Goal: Information Seeking & Learning: Compare options

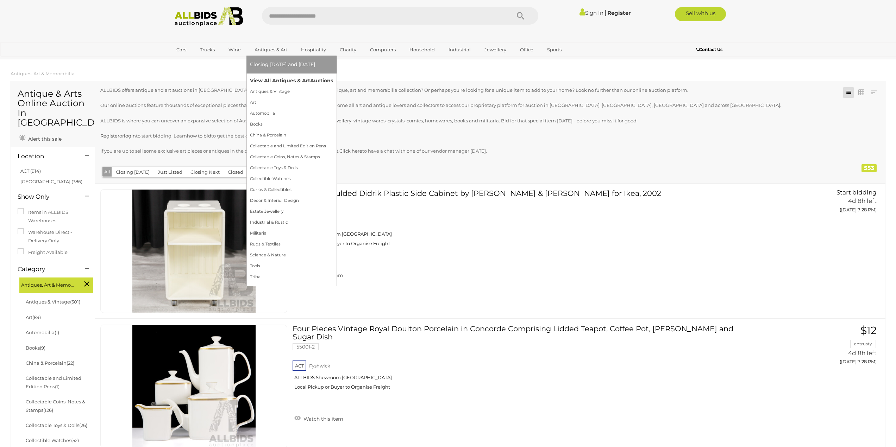
click at [267, 77] on link "View All Antiques & Art Auctions" at bounding box center [291, 80] width 83 height 11
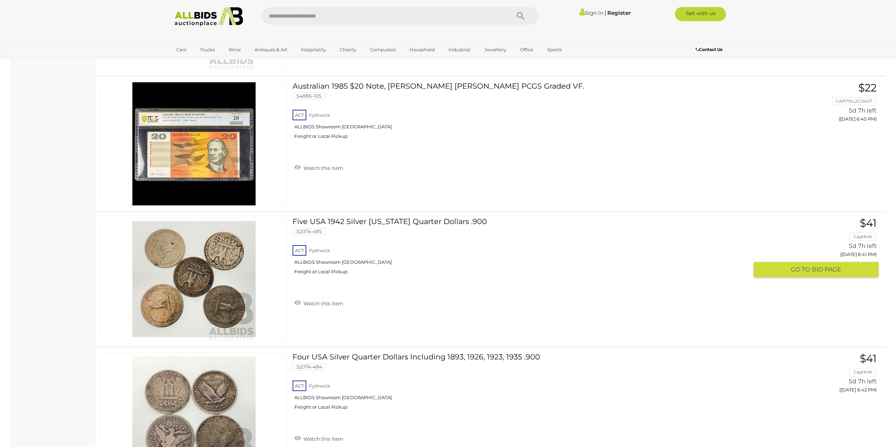
scroll to position [6652, 0]
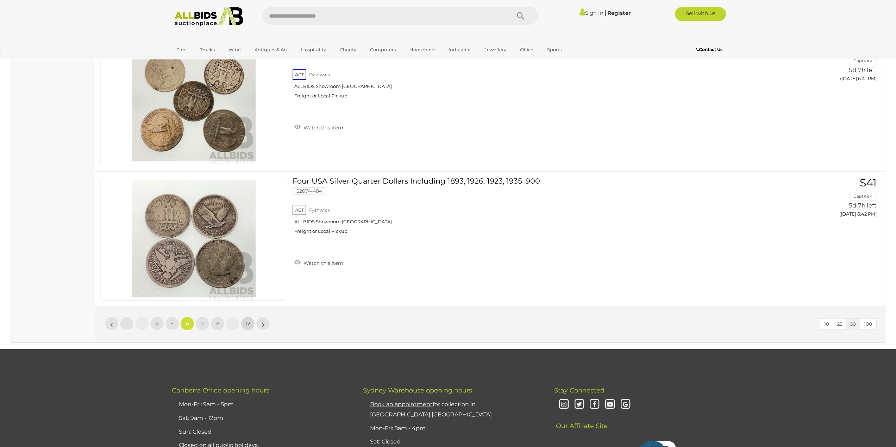
click at [249, 328] on link "12" at bounding box center [248, 324] width 14 height 14
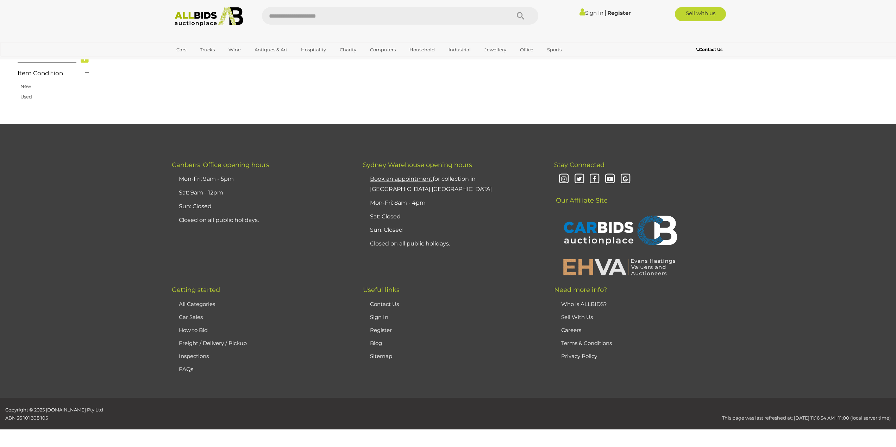
scroll to position [113, 0]
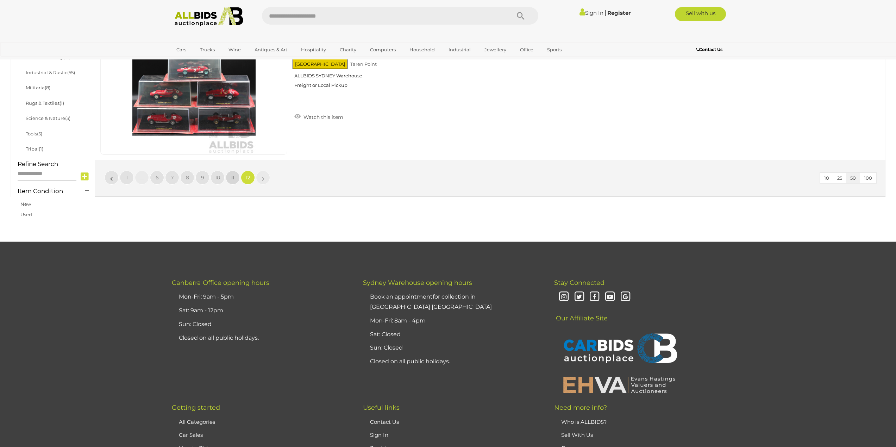
click at [233, 178] on span "11" at bounding box center [233, 178] width 4 height 6
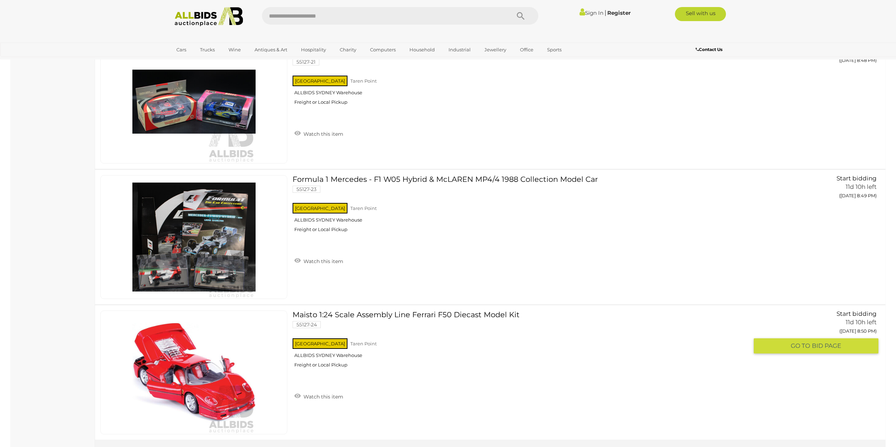
scroll to position [6729, 0]
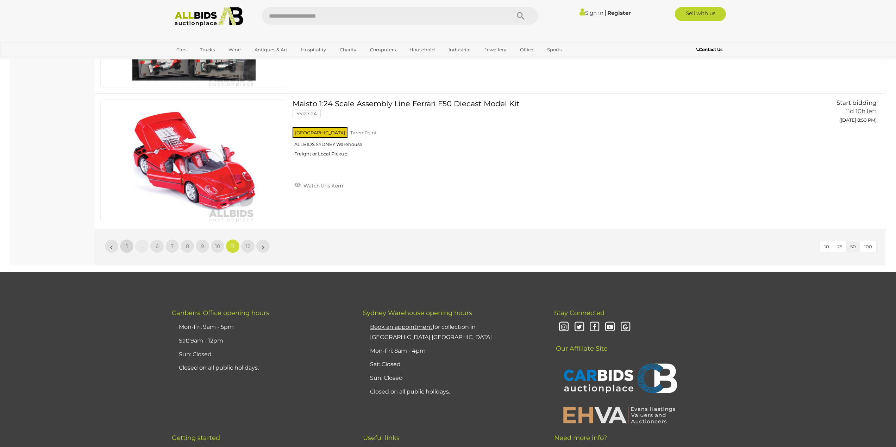
click at [126, 246] on span "1" at bounding box center [127, 246] width 2 height 6
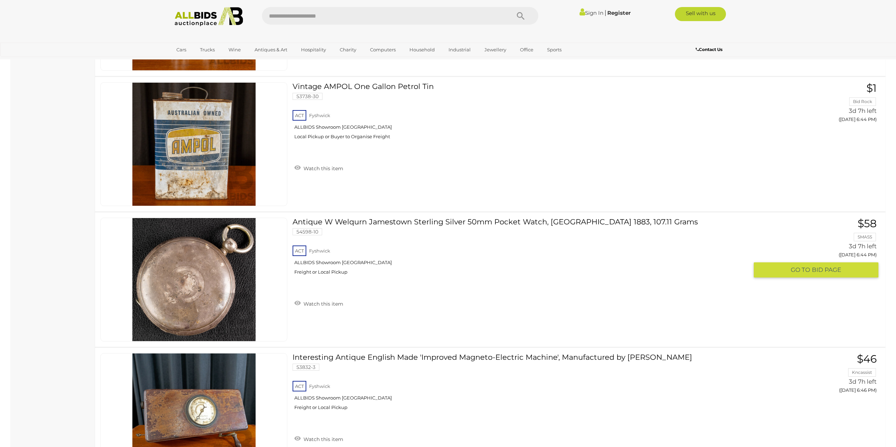
scroll to position [4137, 0]
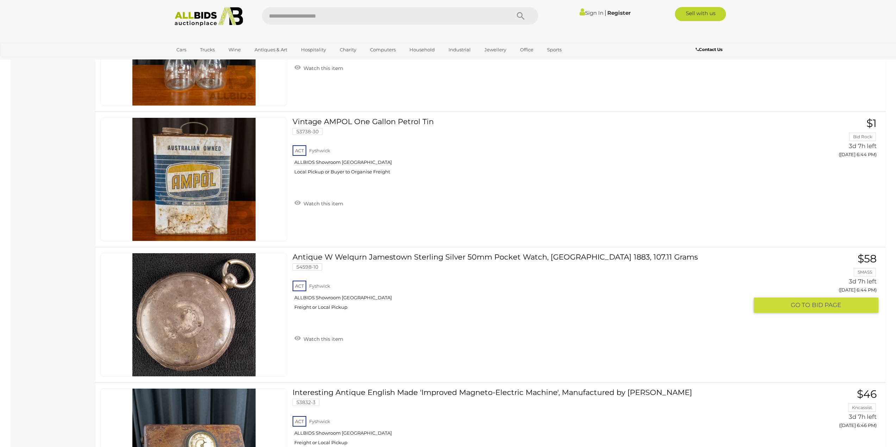
click at [393, 260] on link "Antique W Welqurn Jamestown Sterling Silver 50mm Pocket Watch, London 1883, 107…" at bounding box center [523, 284] width 450 height 63
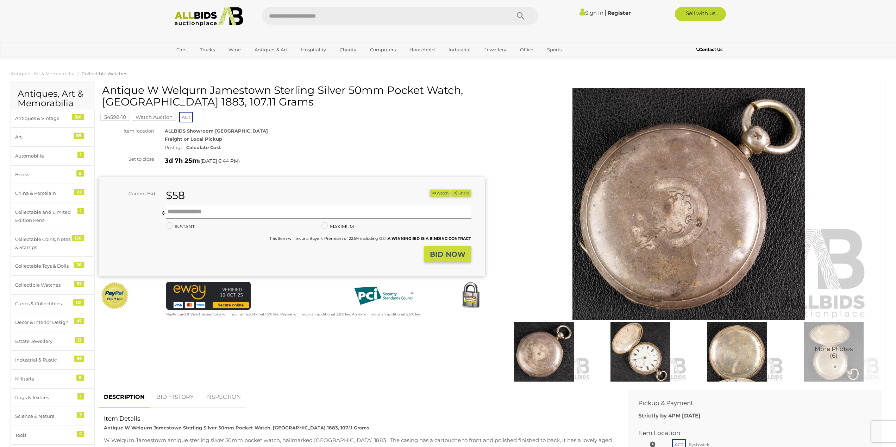
click at [654, 358] on img at bounding box center [640, 352] width 93 height 60
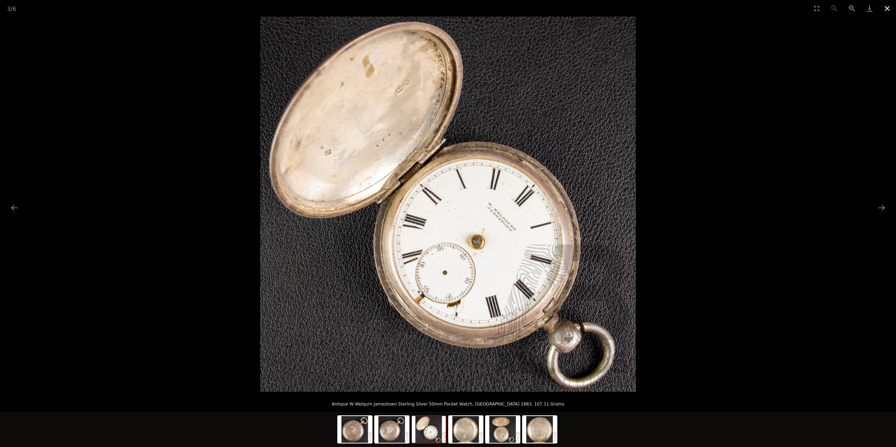
click at [889, 7] on button "Close gallery" at bounding box center [887, 8] width 18 height 17
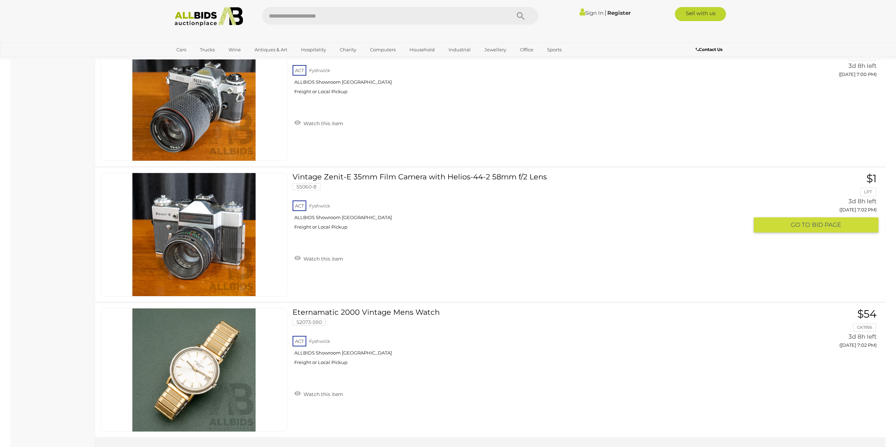
scroll to position [6416, 0]
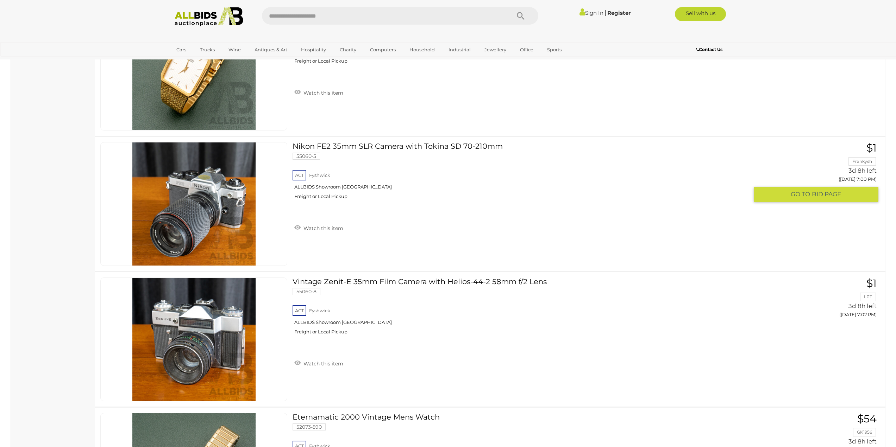
click at [377, 147] on link "Nikon FE2 35mm SLR Camera with Tokina SD 70-210mm 55060-5 ACT Fyshwick" at bounding box center [523, 173] width 450 height 63
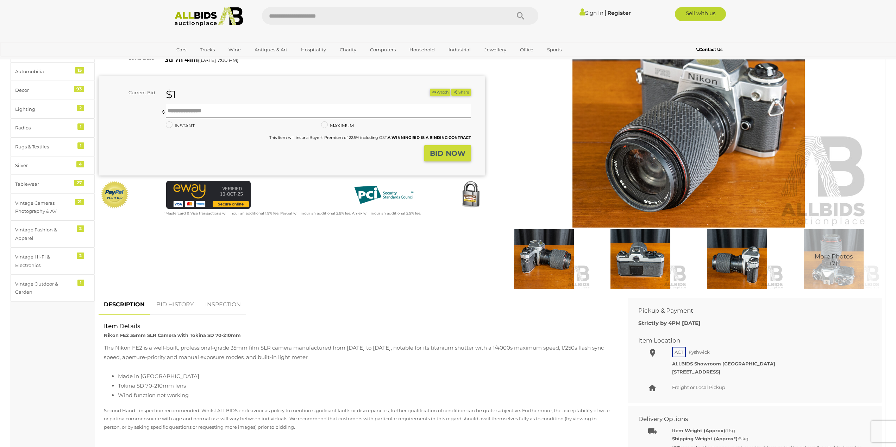
scroll to position [246, 0]
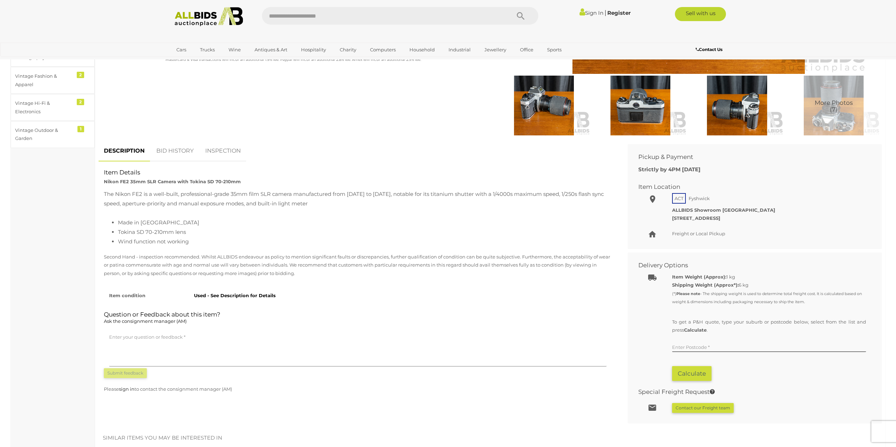
click at [683, 340] on div "To get a P&H quote, type your suburb or postcode below, select from the list an…" at bounding box center [769, 349] width 194 height 63
click at [686, 343] on input "text" at bounding box center [769, 347] width 194 height 11
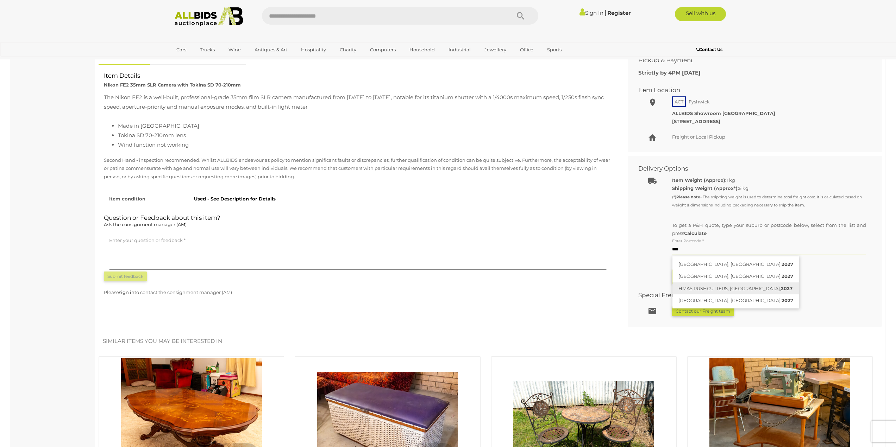
scroll to position [352, 0]
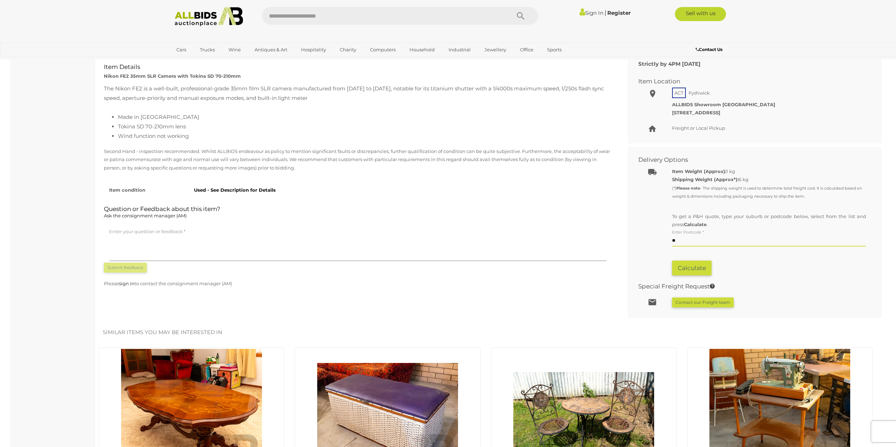
type input "*"
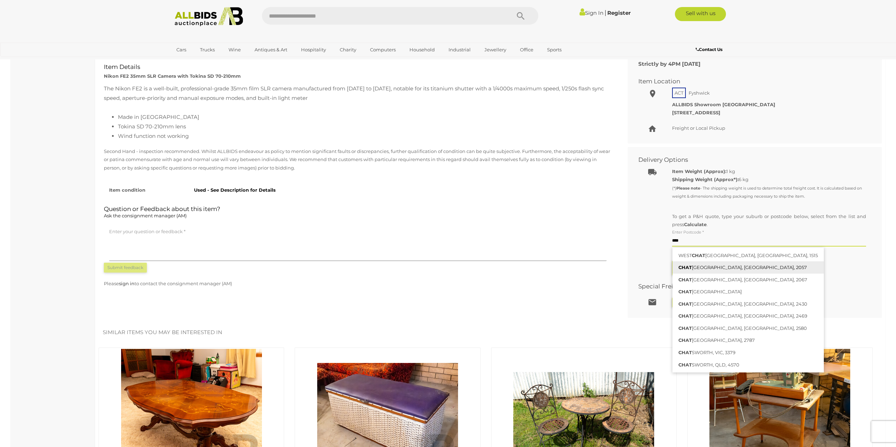
click at [741, 265] on link "CHAT SWOOD, NSW, 2057" at bounding box center [747, 267] width 151 height 12
type input "**********"
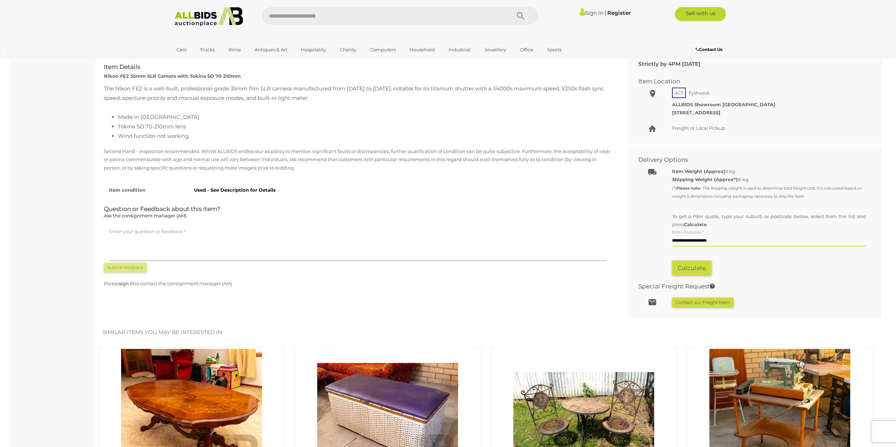
click at [706, 271] on button "Calculate" at bounding box center [691, 268] width 39 height 15
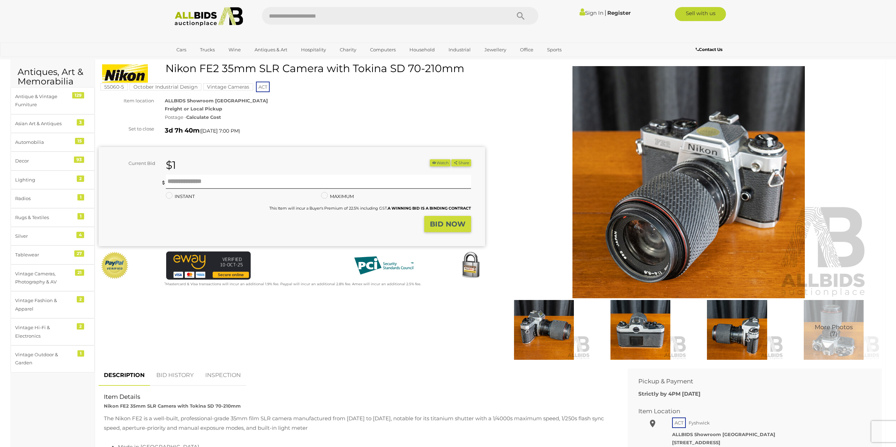
scroll to position [0, 0]
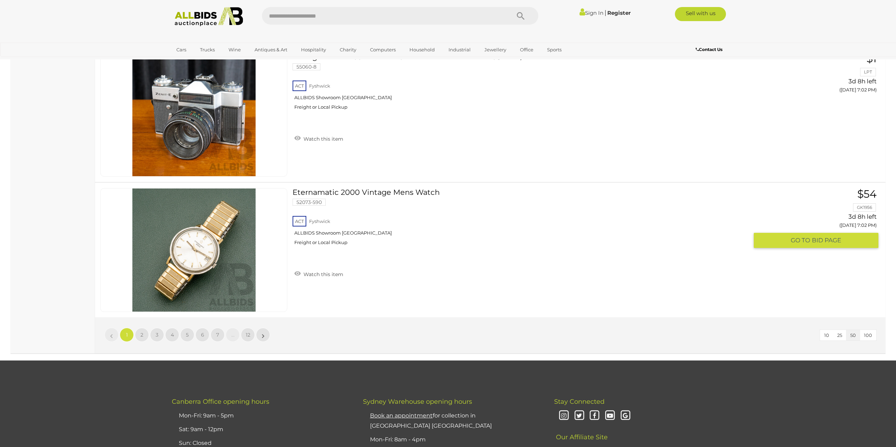
scroll to position [6762, 0]
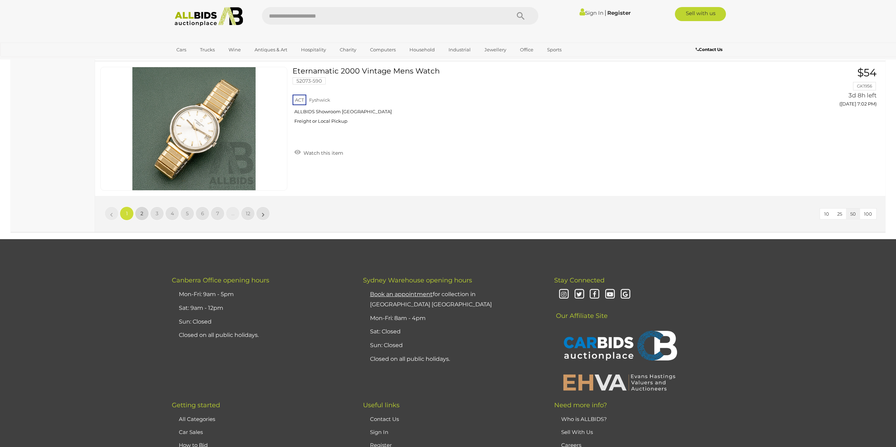
click at [145, 211] on link "2" at bounding box center [142, 214] width 14 height 14
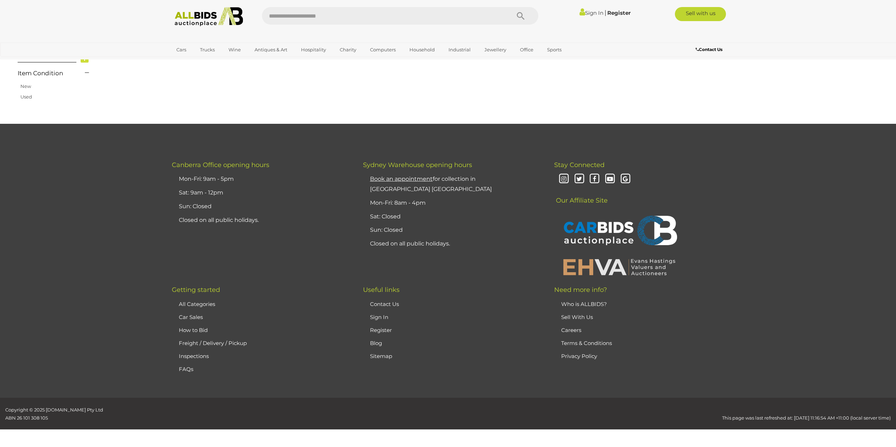
scroll to position [113, 0]
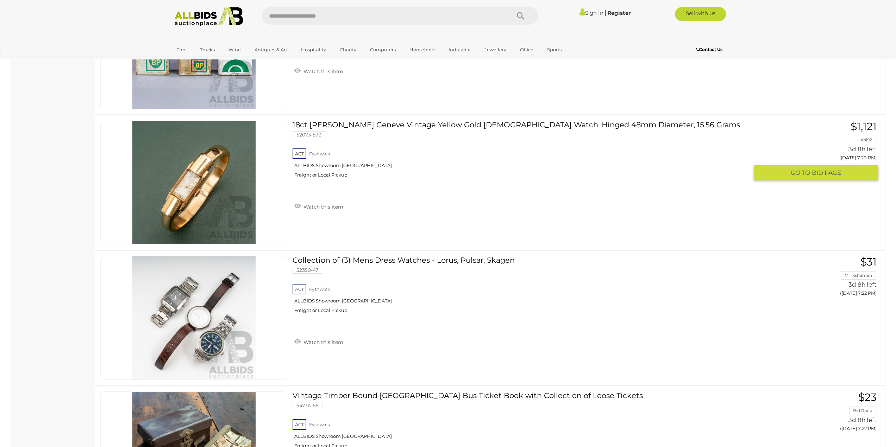
scroll to position [2928, 0]
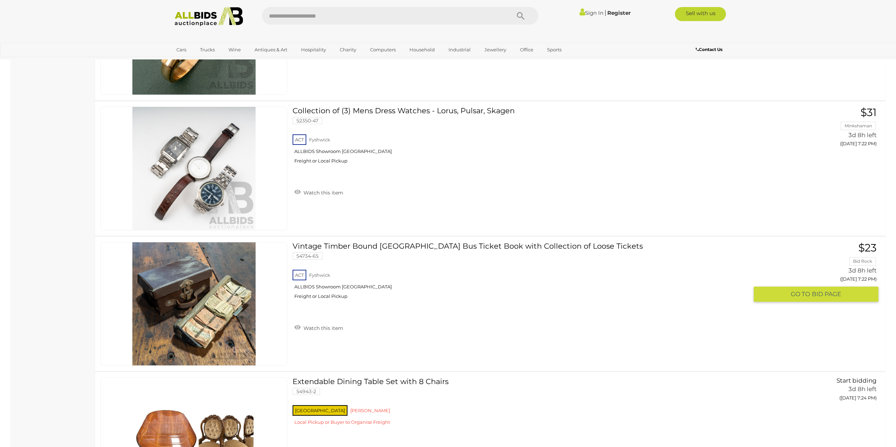
click at [514, 253] on link "Vintage Timber Bound London Bus Ticket Book with Collection of Loose Tickets 54…" at bounding box center [523, 273] width 450 height 63
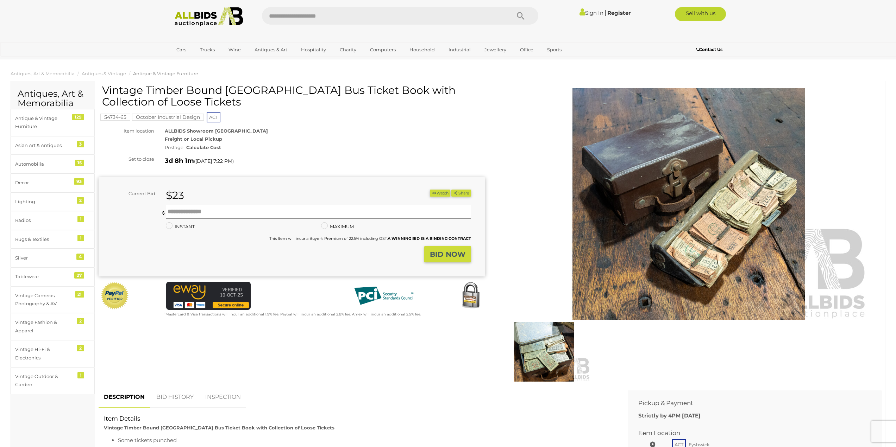
click at [726, 245] on img at bounding box center [688, 204] width 360 height 232
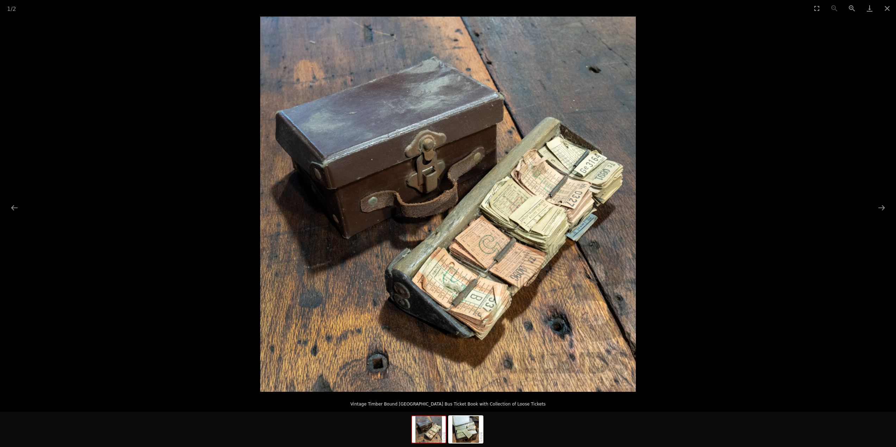
click at [512, 251] on img at bounding box center [448, 205] width 376 height 376
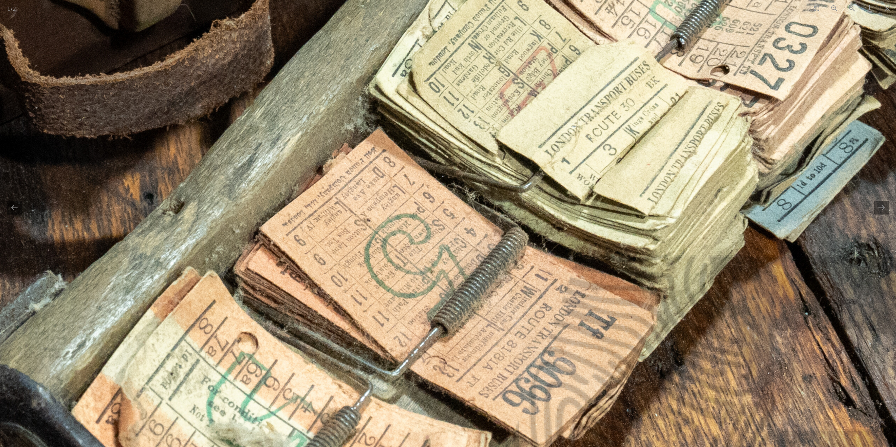
click at [512, 251] on img at bounding box center [230, 79] width 1644 height 1644
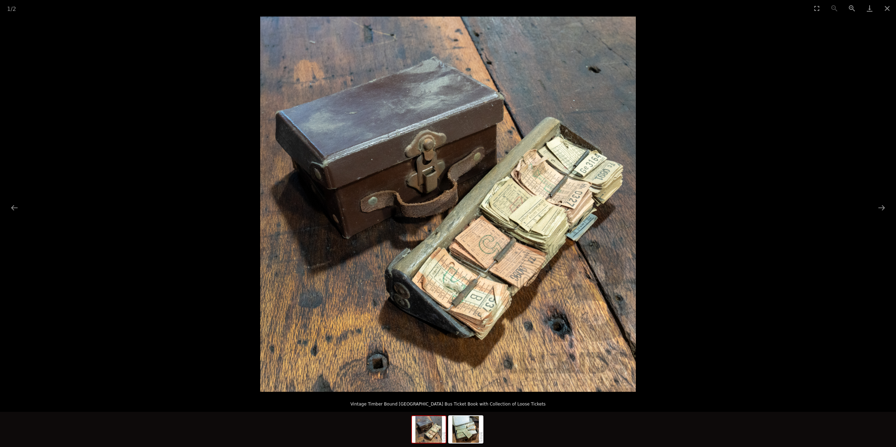
click at [512, 251] on img at bounding box center [448, 205] width 376 height 376
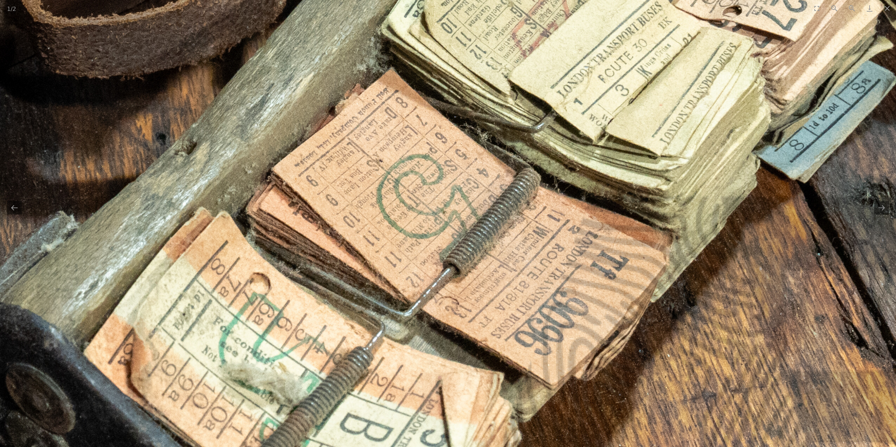
drag, startPoint x: 632, startPoint y: 154, endPoint x: 639, endPoint y: 83, distance: 71.8
click at [639, 84] on img at bounding box center [242, 20] width 1644 height 1644
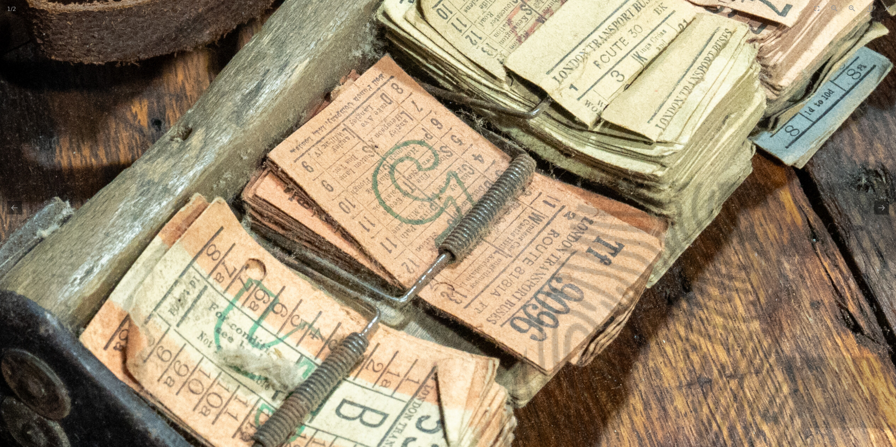
click at [238, 154] on img at bounding box center [237, 6] width 1644 height 1644
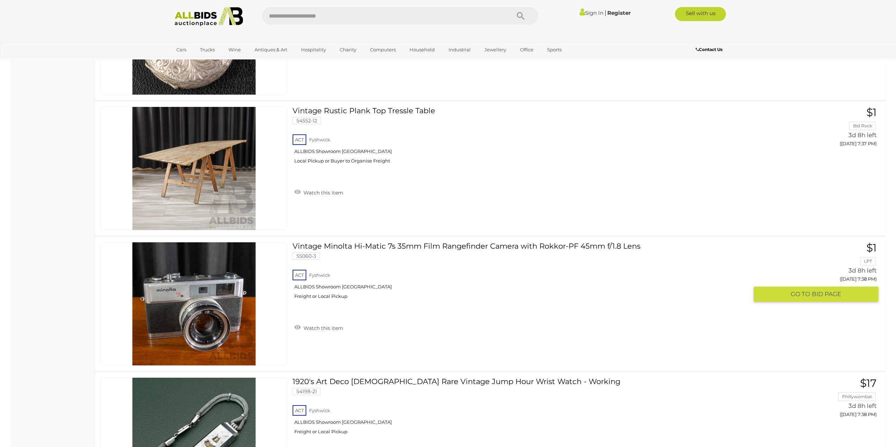
scroll to position [6049, 0]
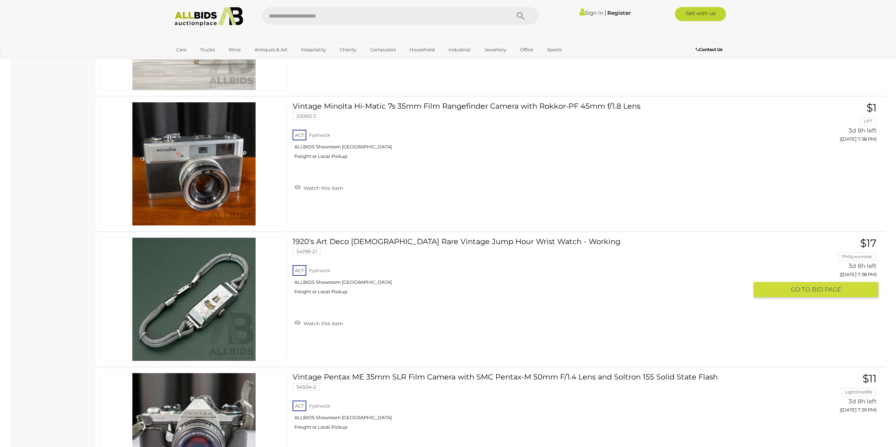
click at [353, 240] on link "1920's Art Deco [DEMOGRAPHIC_DATA] Rare Vintage Jump Hour Wrist Watch - Working…" at bounding box center [523, 269] width 450 height 63
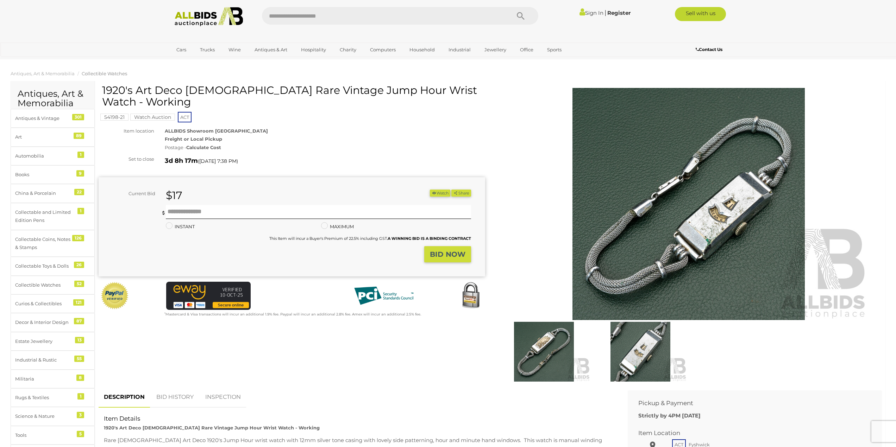
click at [721, 208] on img at bounding box center [688, 204] width 360 height 232
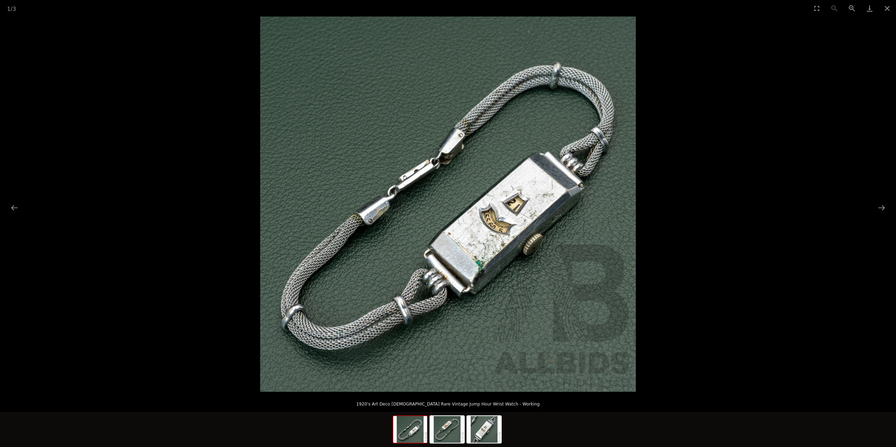
click at [494, 223] on img at bounding box center [448, 205] width 376 height 376
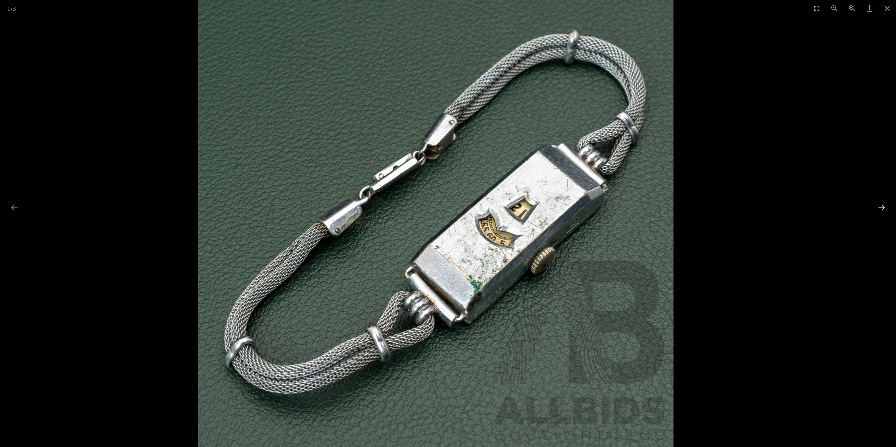
click at [881, 211] on button "Next slide" at bounding box center [881, 208] width 15 height 14
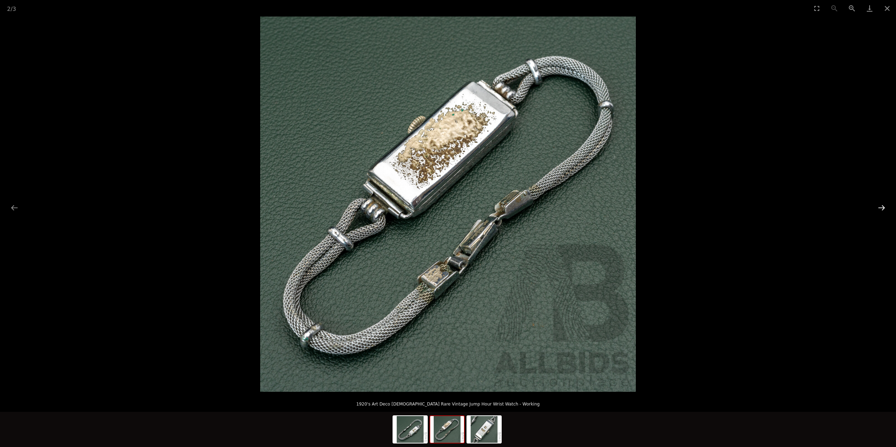
click at [881, 211] on button "Next slide" at bounding box center [881, 208] width 15 height 14
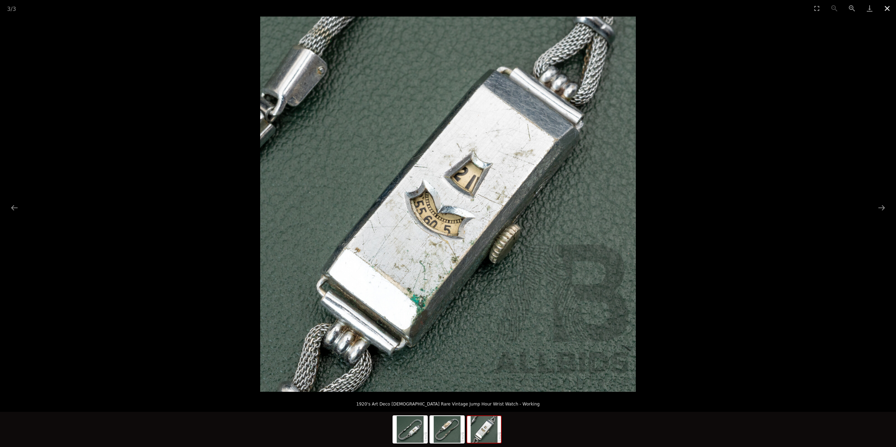
click at [887, 9] on button "Close gallery" at bounding box center [887, 8] width 18 height 17
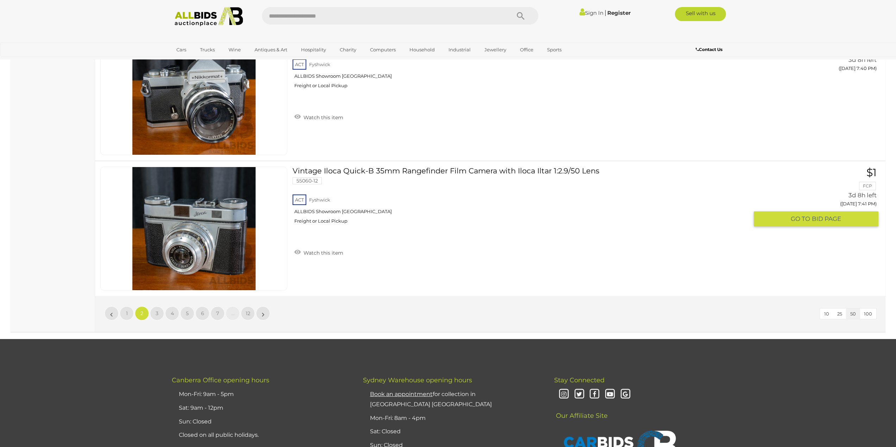
scroll to position [6667, 0]
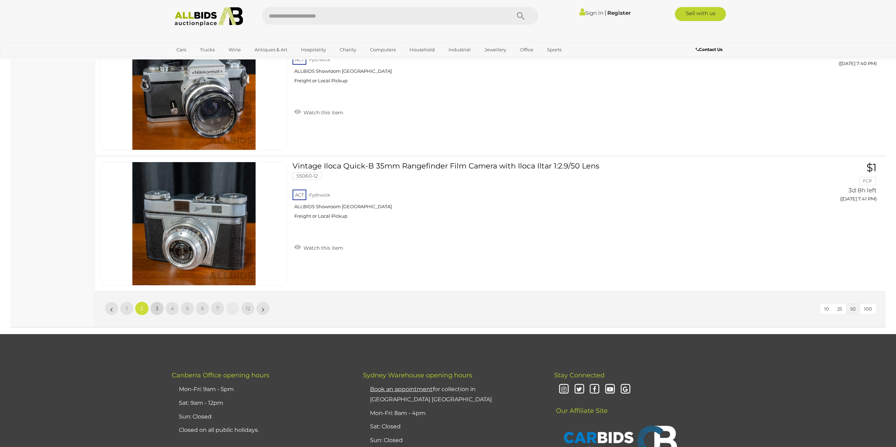
click at [155, 314] on link "3" at bounding box center [157, 309] width 14 height 14
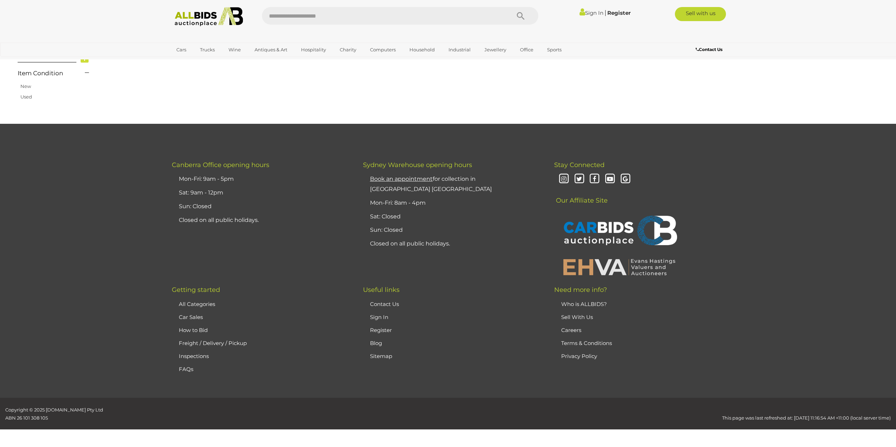
scroll to position [113, 0]
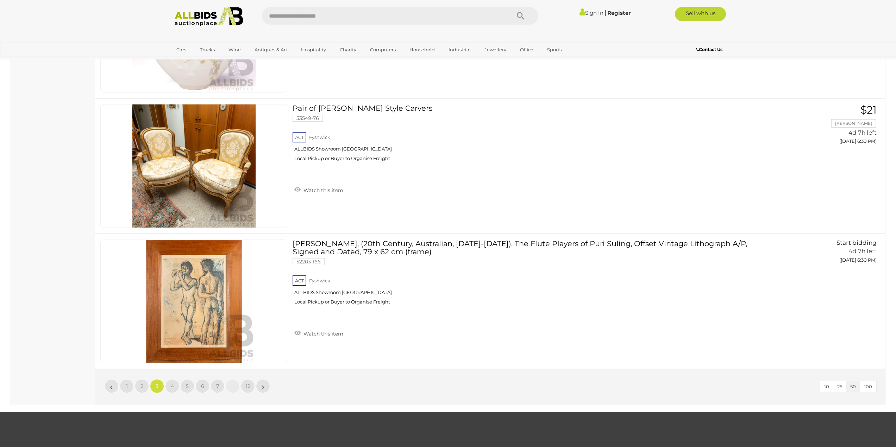
scroll to position [6729, 0]
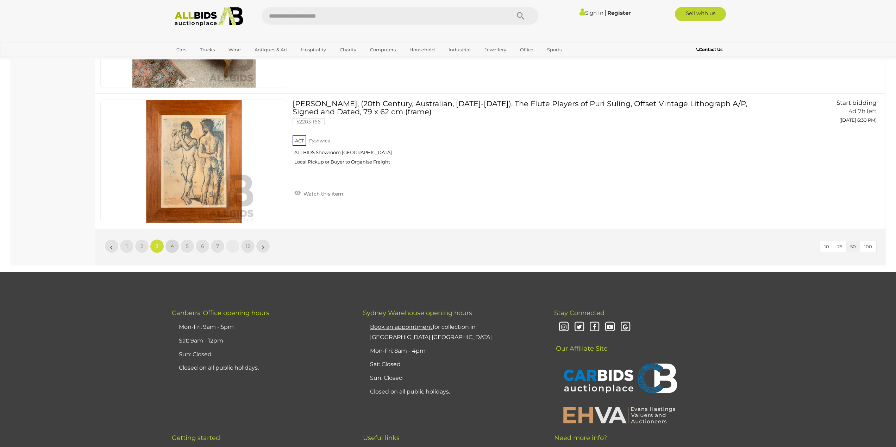
click at [176, 247] on link "4" at bounding box center [172, 246] width 14 height 14
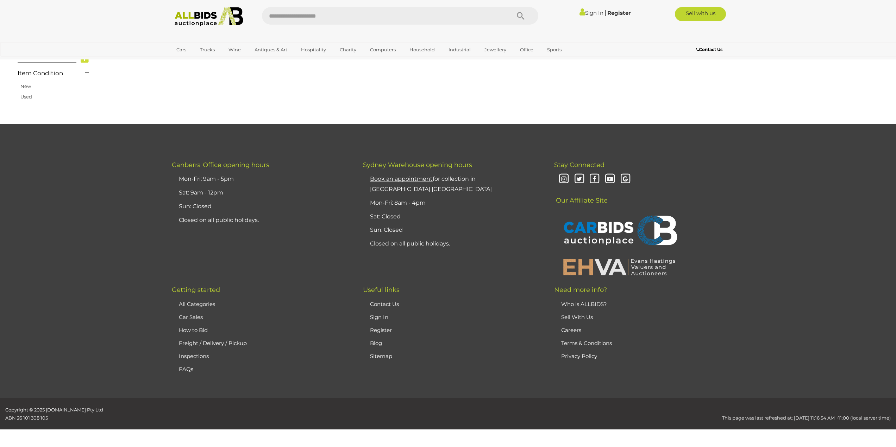
scroll to position [113, 0]
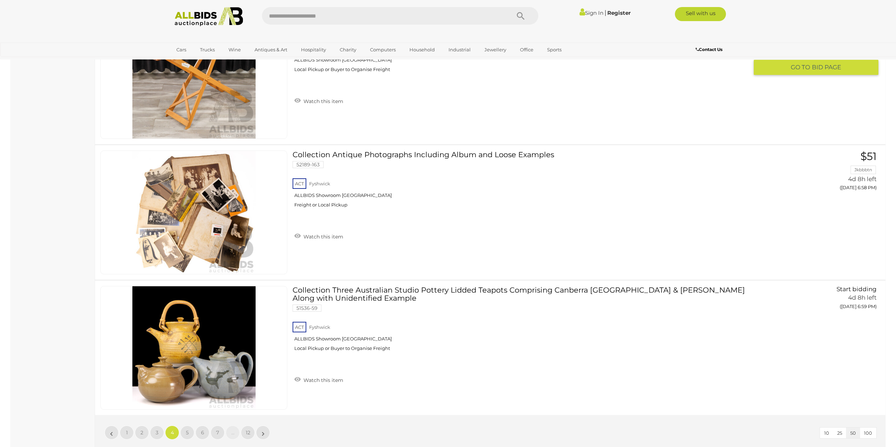
scroll to position [6694, 0]
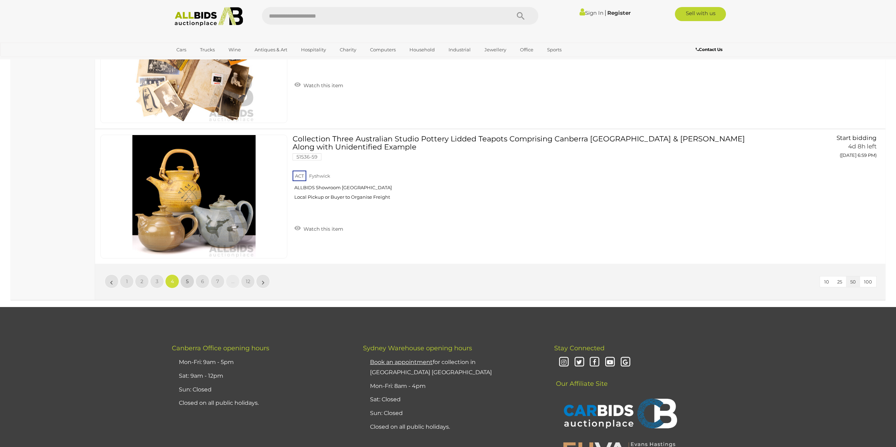
click at [188, 282] on span "5" at bounding box center [187, 281] width 3 height 6
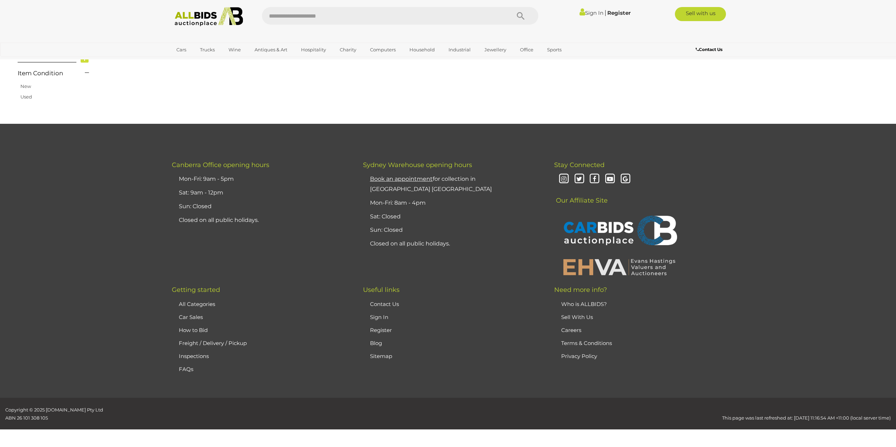
scroll to position [113, 0]
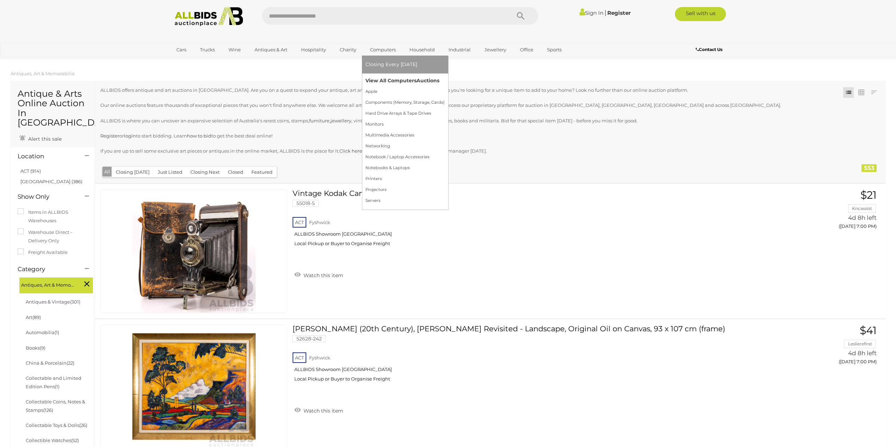
click at [393, 81] on link "View All Computers Auctions" at bounding box center [404, 80] width 79 height 11
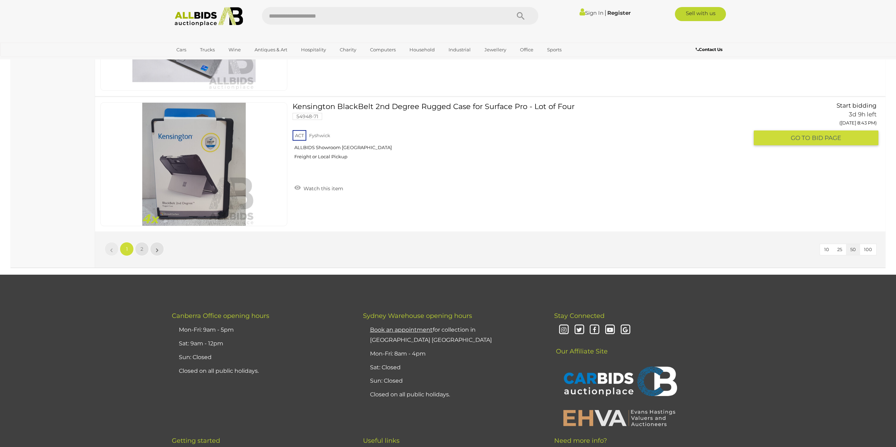
scroll to position [6757, 0]
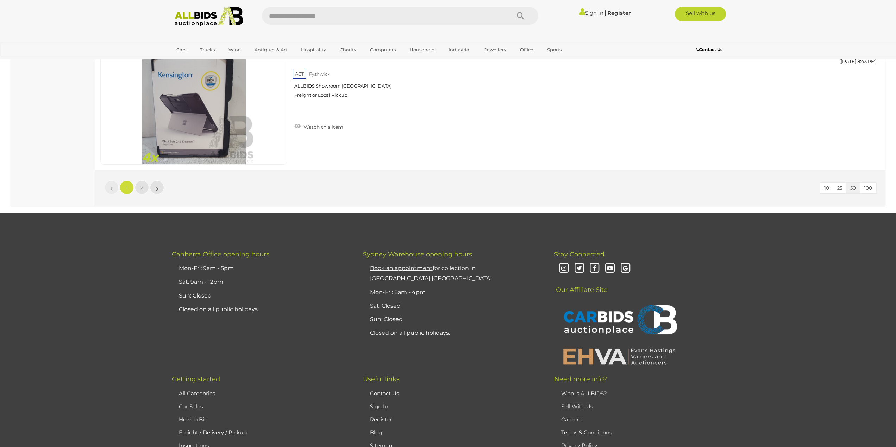
click at [143, 196] on div "10 25 50 100 « 1 2 »" at bounding box center [490, 188] width 790 height 36
click at [144, 193] on link "2" at bounding box center [142, 188] width 14 height 14
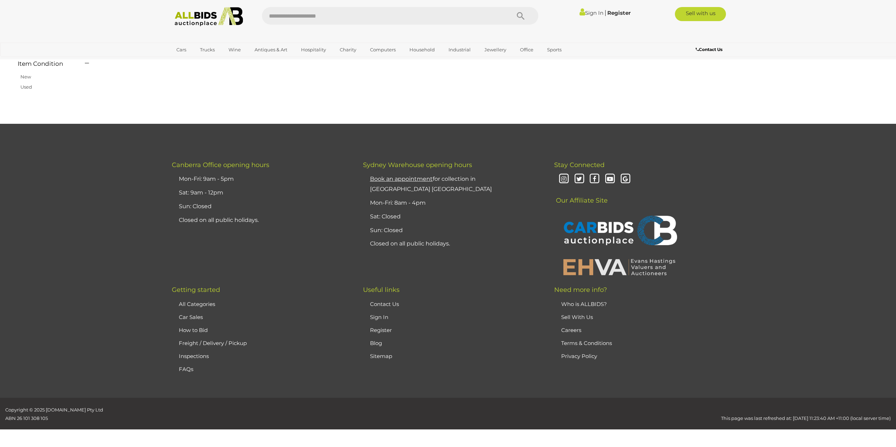
scroll to position [82, 0]
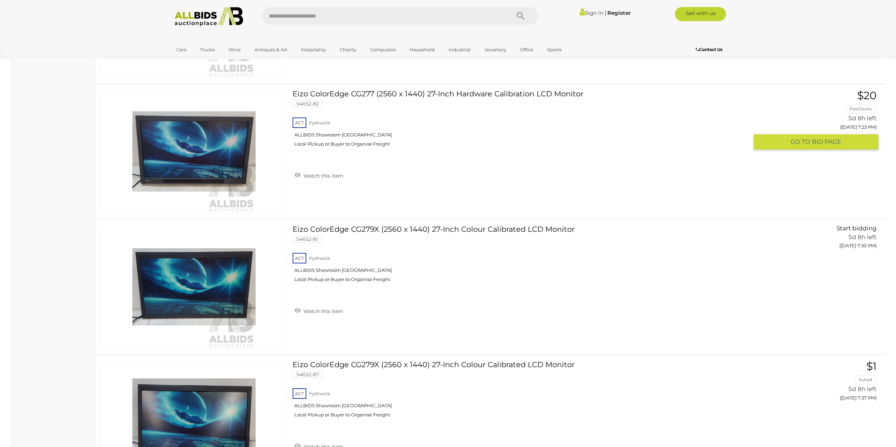
scroll to position [1701, 0]
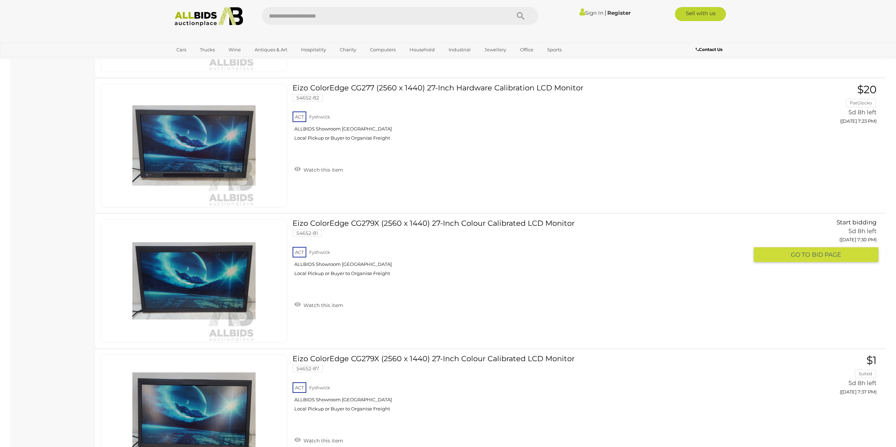
click at [442, 231] on link "Eizo ColorEdge CG279X (2560 x 1440) 27-Inch Colour Calibrated LCD Monitor 54652…" at bounding box center [523, 250] width 450 height 63
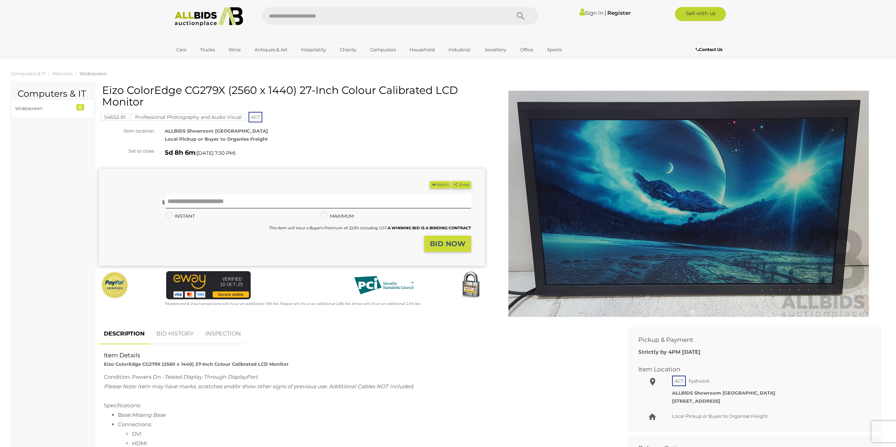
click at [741, 246] on img at bounding box center [688, 204] width 360 height 232
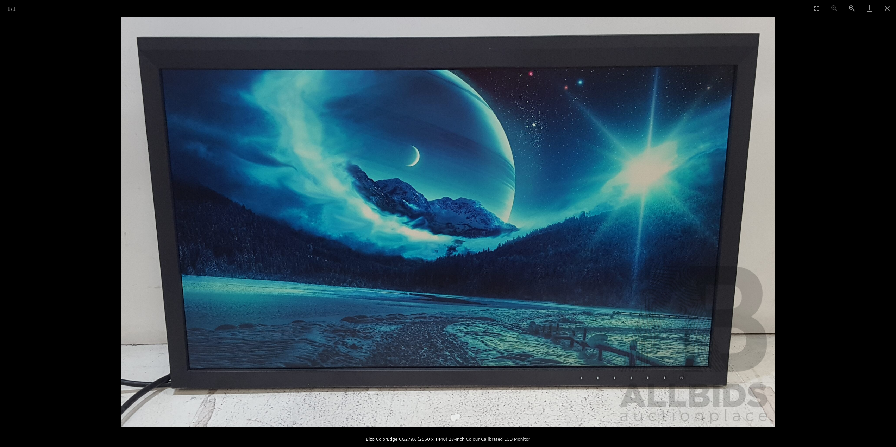
click at [637, 211] on img at bounding box center [448, 222] width 654 height 411
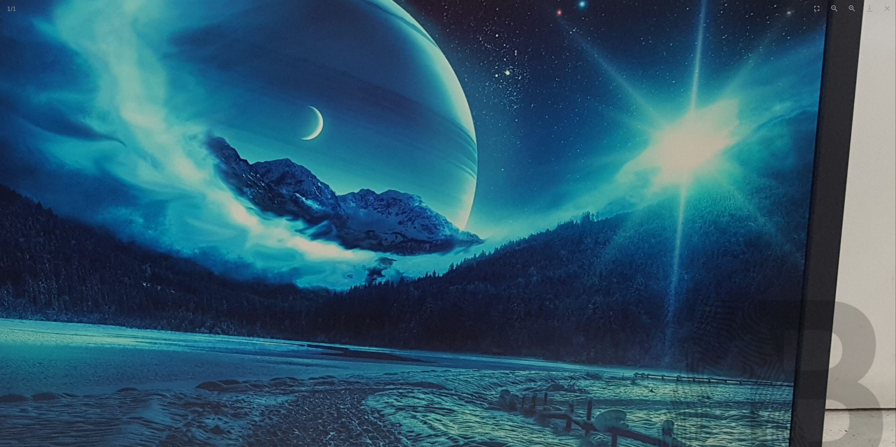
click at [637, 211] on img at bounding box center [369, 229] width 1054 height 662
click at [638, 211] on img at bounding box center [369, 229] width 1054 height 662
click at [850, 164] on img at bounding box center [369, 229] width 1054 height 662
click at [888, 12] on button "Close gallery" at bounding box center [887, 8] width 18 height 17
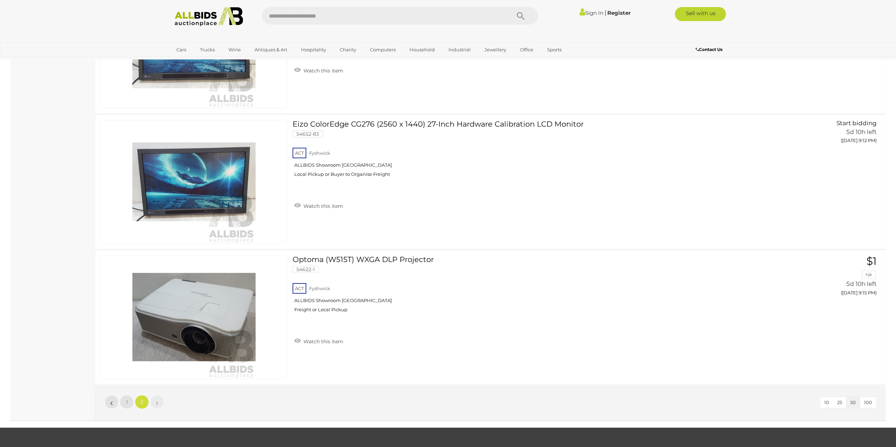
scroll to position [2687, 0]
